Goal: Task Accomplishment & Management: Use online tool/utility

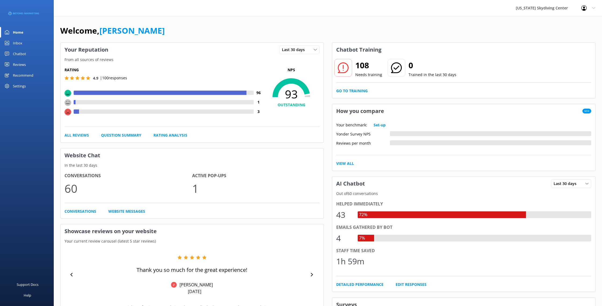
click at [18, 65] on div "Reviews" at bounding box center [19, 64] width 13 height 11
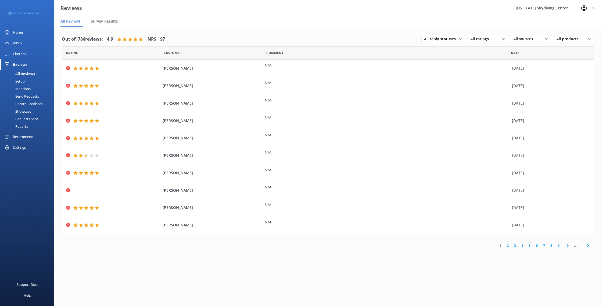
click at [27, 97] on div "Send Requests" at bounding box center [21, 96] width 36 height 8
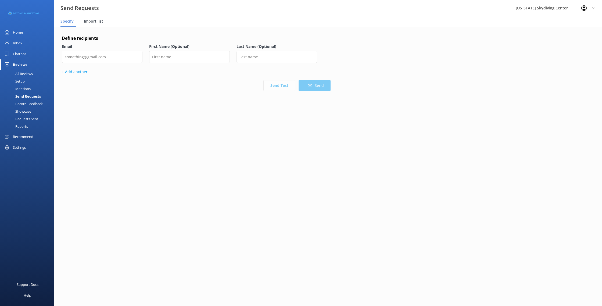
click at [96, 19] on span "Import list" at bounding box center [93, 21] width 19 height 5
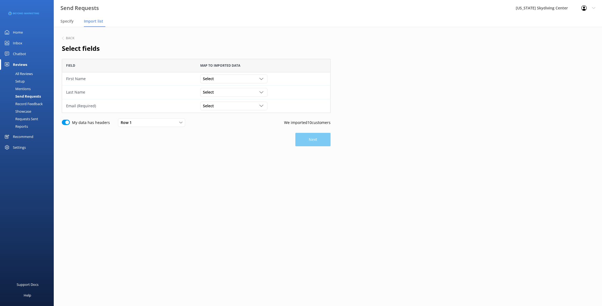
scroll to position [54, 269]
